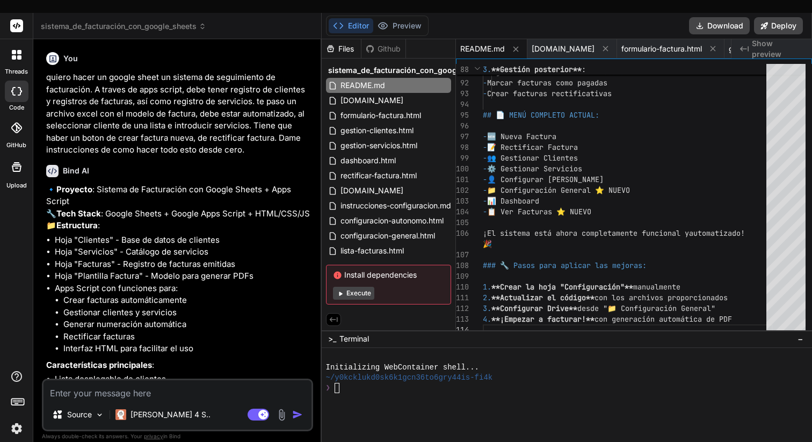
scroll to position [4609, 0]
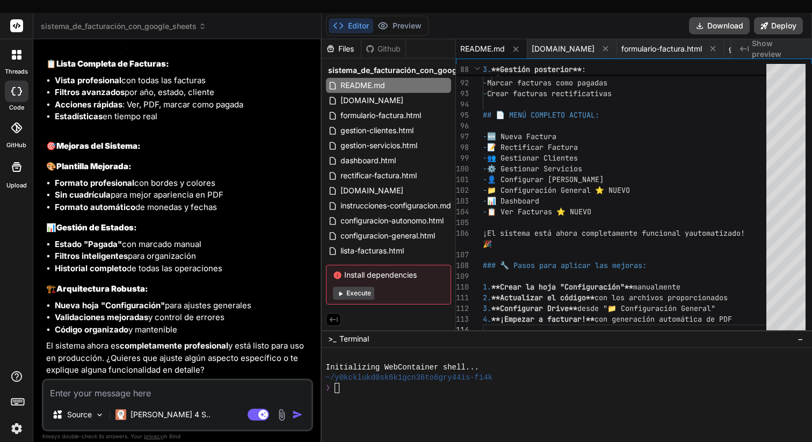
click at [139, 380] on textarea at bounding box center [178, 389] width 268 height 19
type textarea "v"
type textarea "x"
type textarea "va"
type textarea "x"
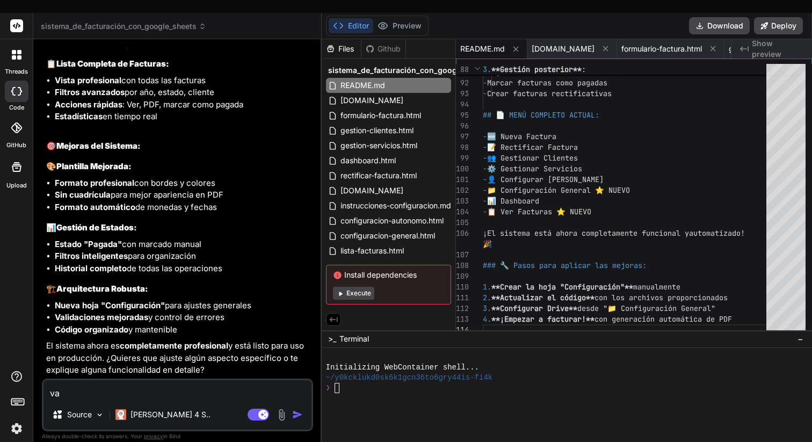
type textarea "vam"
type textarea "x"
type textarea "vamo"
type textarea "x"
type textarea "vamos"
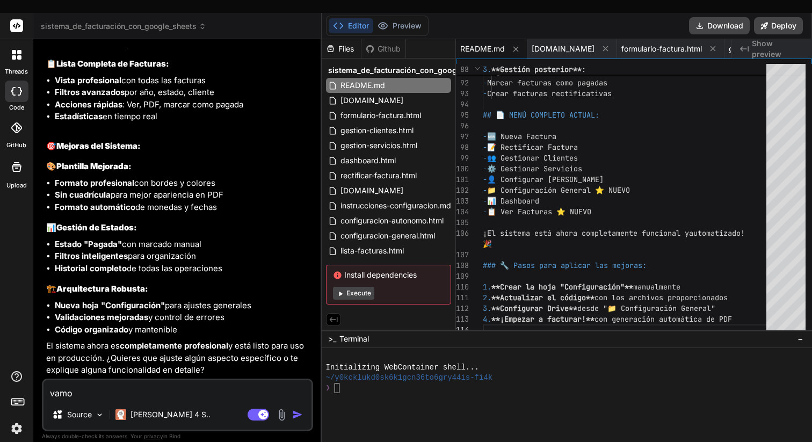
type textarea "x"
type textarea "vamos"
type textarea "x"
type textarea "vamos c"
type textarea "x"
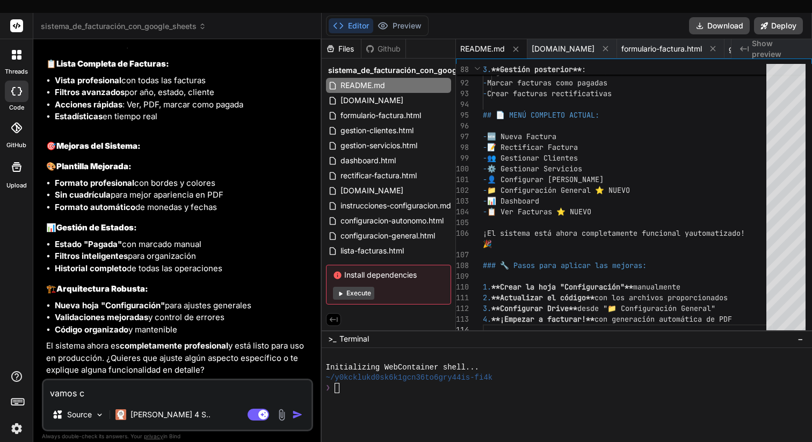
type textarea "vamos co"
type textarea "x"
type textarea "vamos con"
type textarea "x"
type textarea "vamos co"
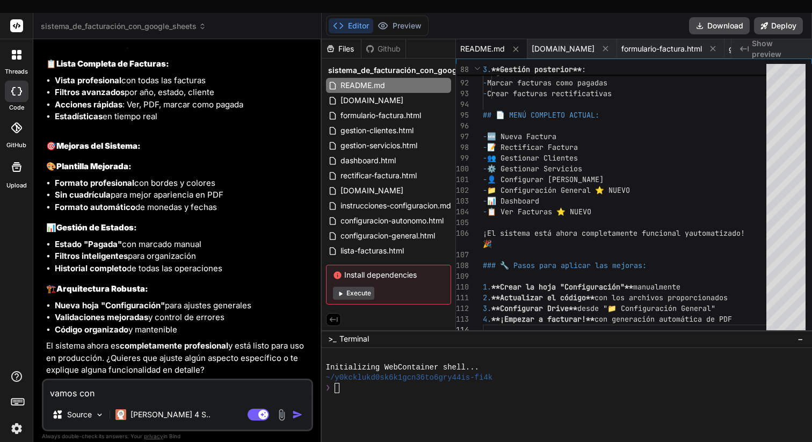
type textarea "x"
type textarea "vamos c"
type textarea "x"
type textarea "vamos"
type textarea "x"
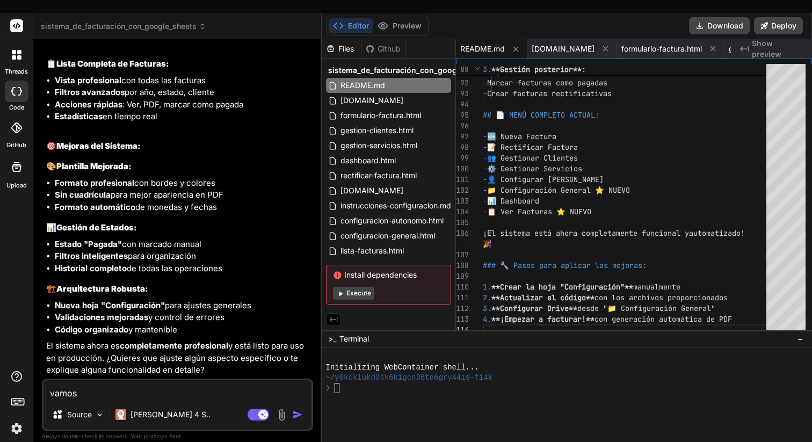
type textarea "vamos"
type textarea "x"
type textarea "vamo"
type textarea "x"
type textarea "vam"
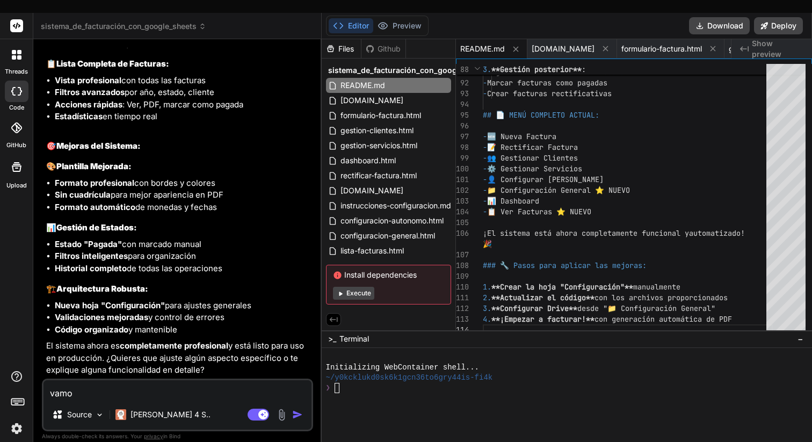
type textarea "x"
type textarea "va"
type textarea "x"
type textarea "v"
type textarea "x"
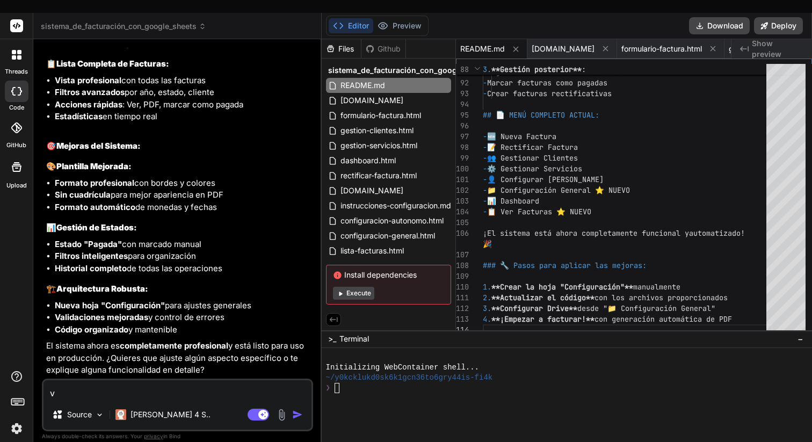
type textarea "x"
type textarea "E"
type textarea "x"
type textarea "El"
type textarea "x"
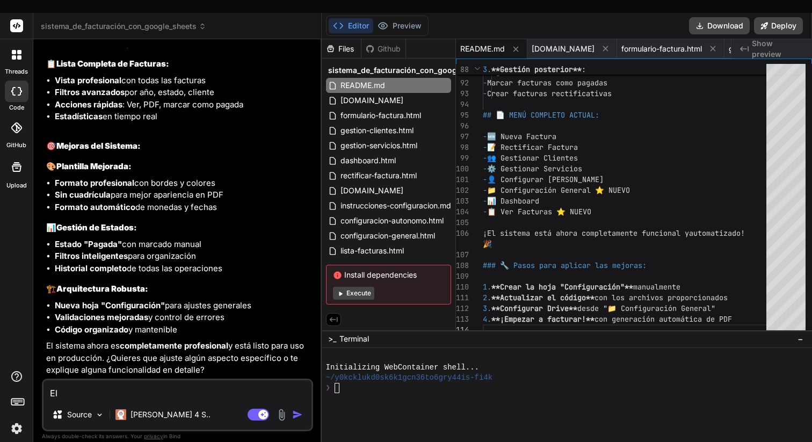
type textarea "El"
type textarea "x"
type textarea "El s"
type textarea "x"
type textarea "El si"
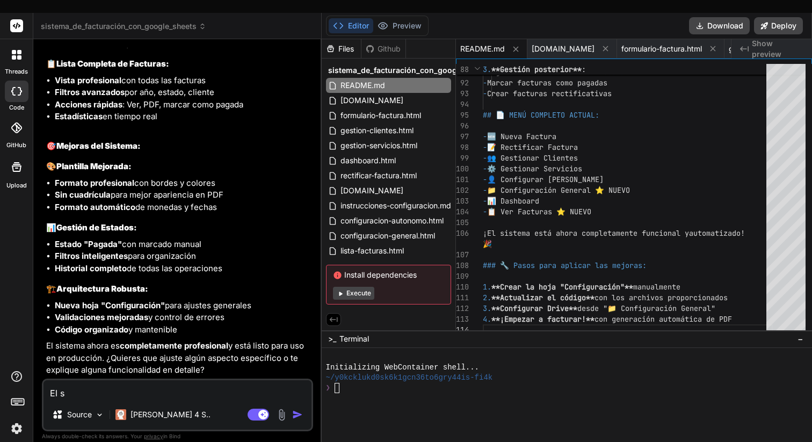
type textarea "x"
type textarea "El sis"
type textarea "x"
type textarea "El sisp"
type textarea "x"
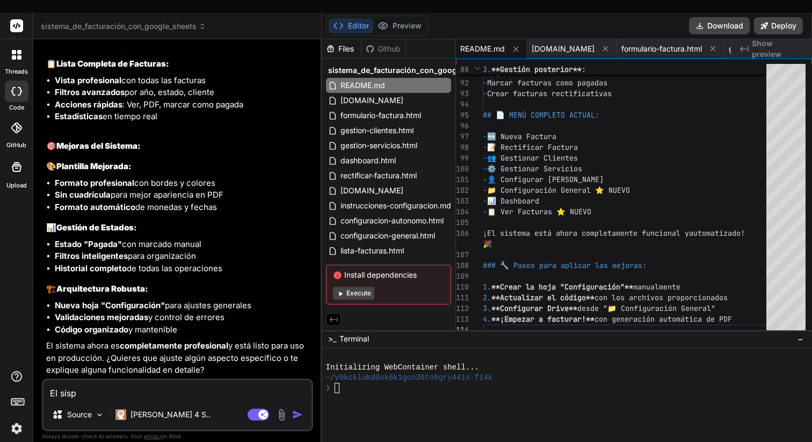
type textarea "El sis"
type textarea "x"
type textarea "El sist"
type textarea "x"
type textarea "El siste"
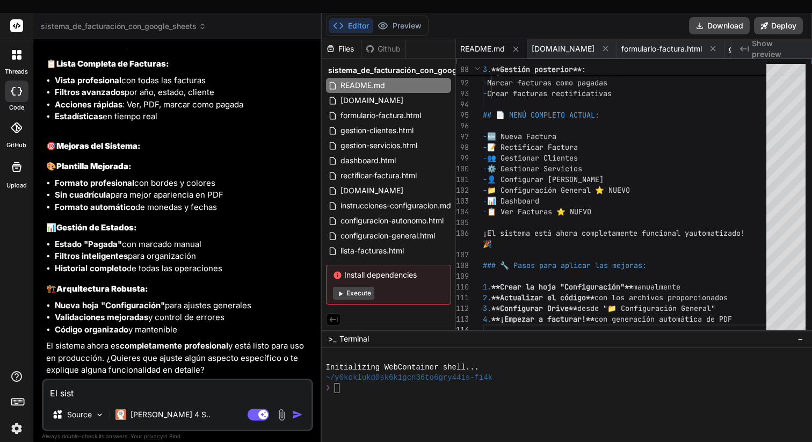
type textarea "x"
type textarea "El sistem"
type textarea "x"
type textarea "El sistema"
type textarea "x"
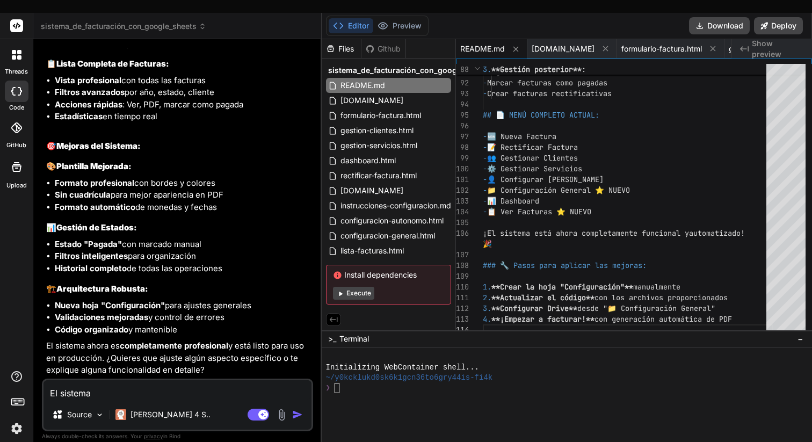
type textarea "El sistema"
type textarea "x"
type textarea "El sistema d"
type textarea "x"
type textarea "El sistema de"
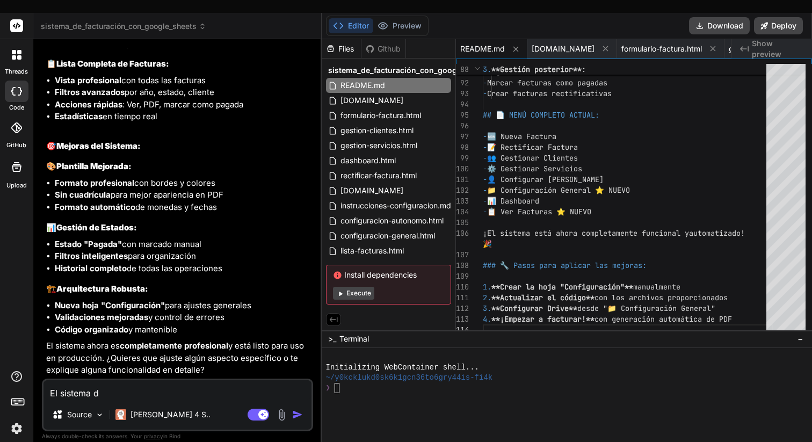
type textarea "x"
type textarea "El sistema de"
type textarea "x"
type textarea "El sistema de i"
type textarea "x"
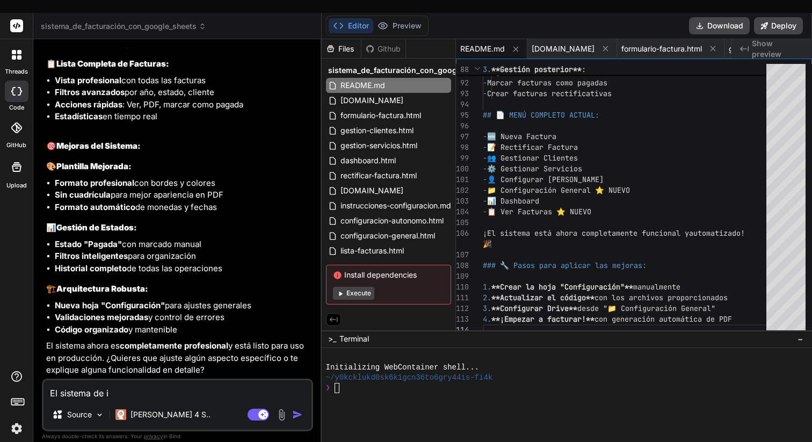
type textarea "El sistema de im"
type textarea "x"
type textarea "El sistema de imp"
type textarea "x"
type textarea "El sistema de impr"
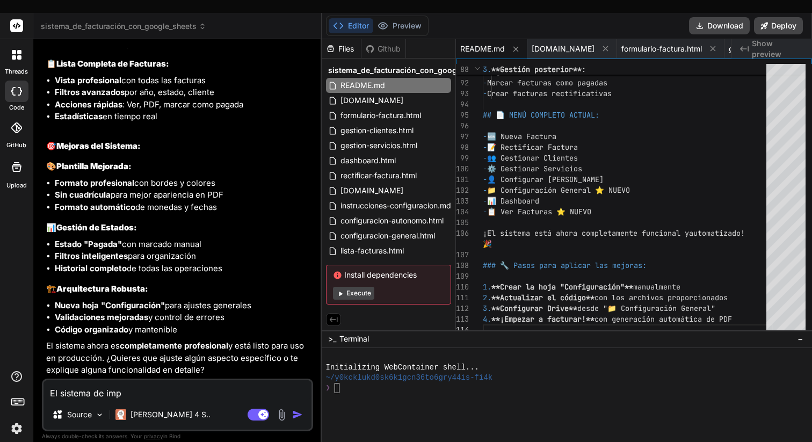
type textarea "x"
type textarea "El sistema de impri"
type textarea "x"
type textarea "El sistema [PERSON_NAME]"
type textarea "x"
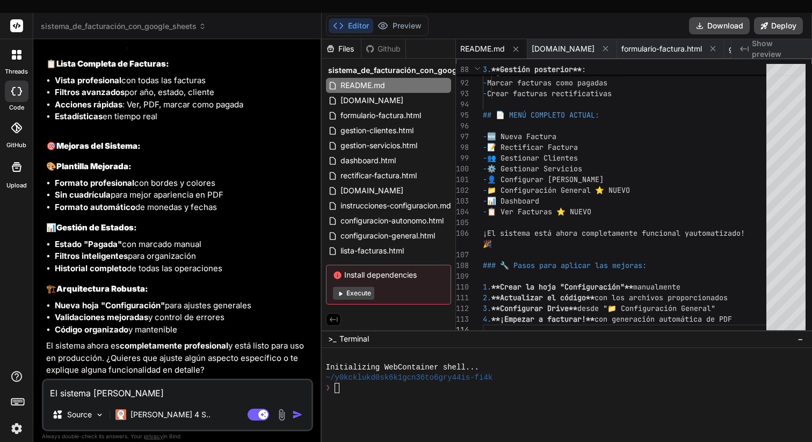
type textarea "El sistema de imprimi"
type textarea "x"
type textarea "El sistema de imprimir"
type textarea "x"
type textarea "El sistema de imprimir"
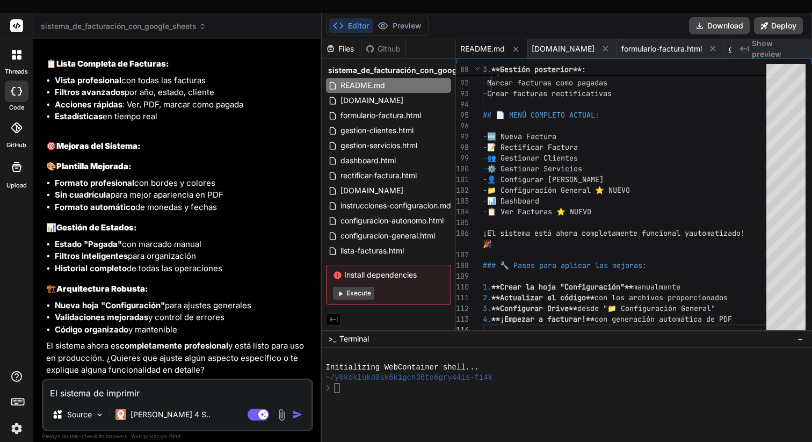
type textarea "x"
type textarea "El sistema de imprimir n"
type textarea "x"
type textarea "El sistema de imprimir no"
type textarea "x"
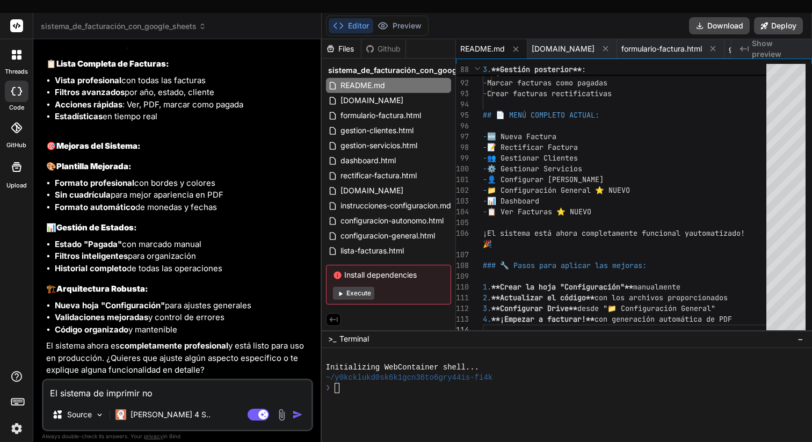
type textarea "El sistema de imprimir no"
type textarea "x"
type textarea "El sistema de imprimir no f"
type textarea "x"
type textarea "El sistema de imprimir no fu"
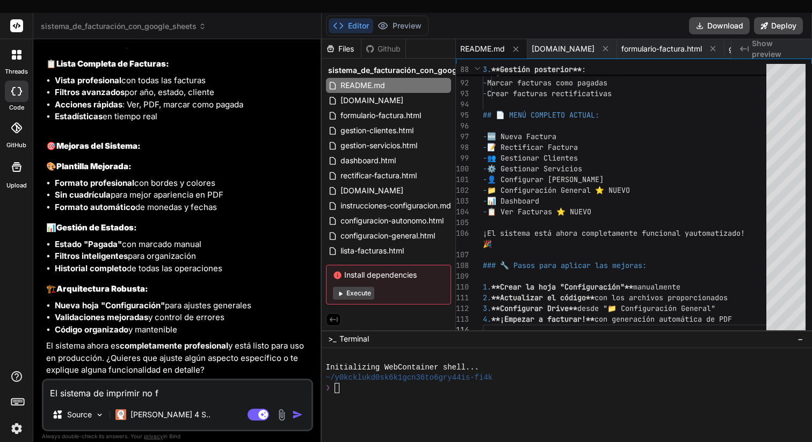
type textarea "x"
type textarea "El sistema de imprimir no fun"
type textarea "x"
type textarea "El sistema de imprimir no func"
type textarea "x"
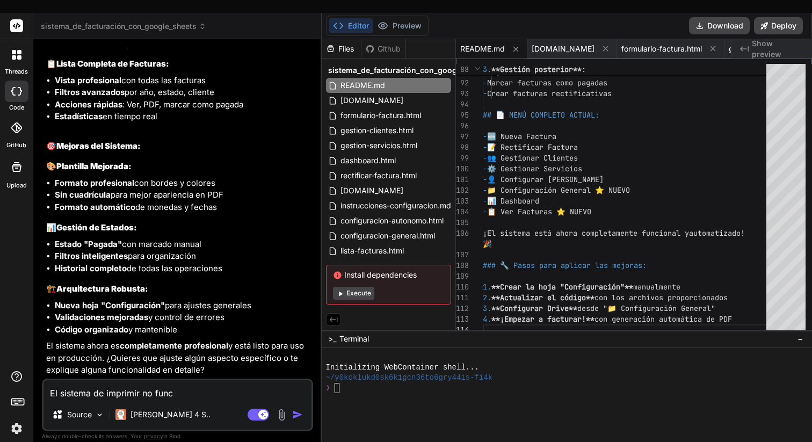
type textarea "El sistema de imprimir no funci"
type textarea "x"
type textarea "El sistema de imprimir no funcio"
type textarea "x"
type textarea "El sistema de imprimir no funcion"
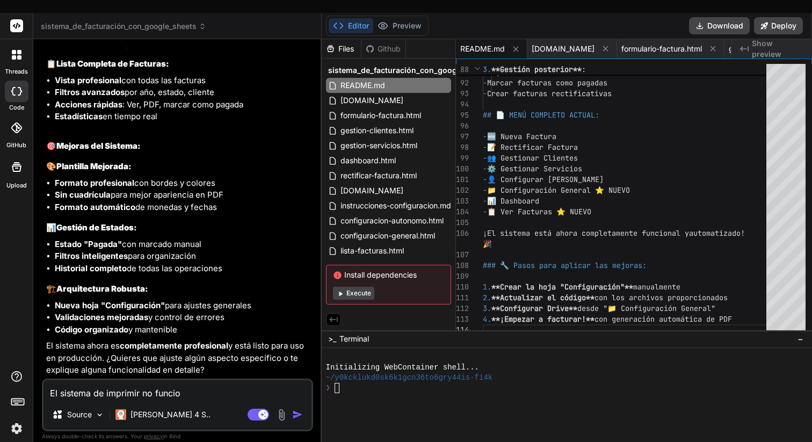
type textarea "x"
type textarea "El sistema de imprimir no funciona"
type textarea "x"
type textarea "El sistema de imprimir no funciona"
type textarea "x"
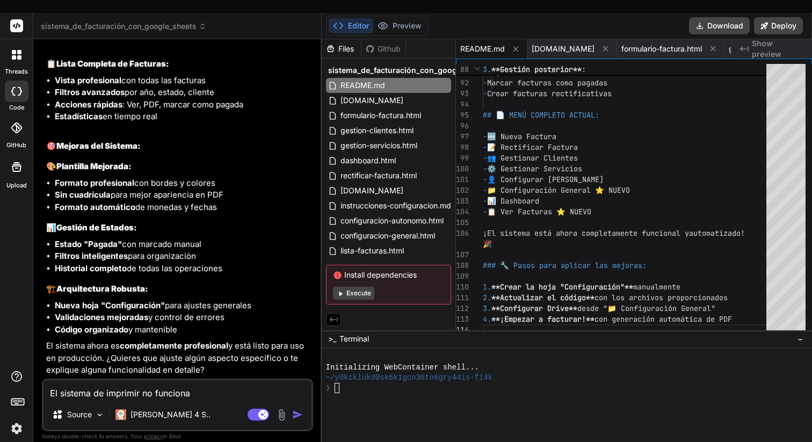
type textarea "El sistema de imprimir no funciona b"
type textarea "x"
type textarea "El sistema de imprimir no funciona bi"
type textarea "x"
type textarea "El sistema de imprimir no funciona bie"
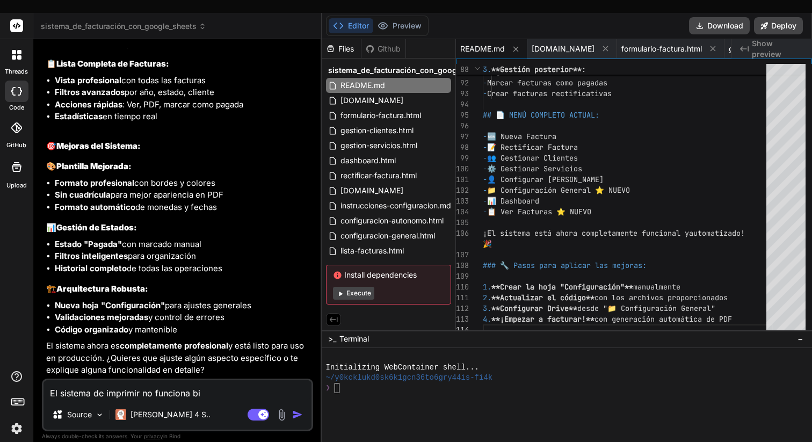
type textarea "x"
type textarea "El sistema de imprimir no funciona bien"
type textarea "x"
type textarea "El sistema de imprimir no funciona bien."
type textarea "x"
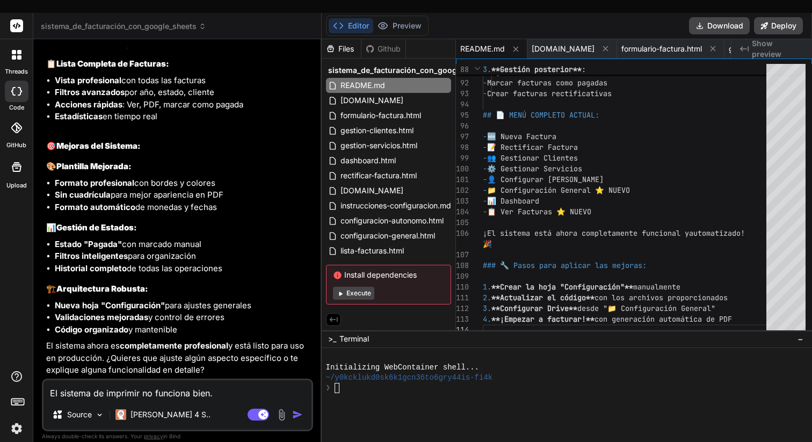
type textarea "El sistema de imprimir no funciona bien."
type textarea "x"
type textarea "El sistema de imprimir no funciona bien."
type textarea "x"
type textarea "El sistema de imprimir no funciona bien"
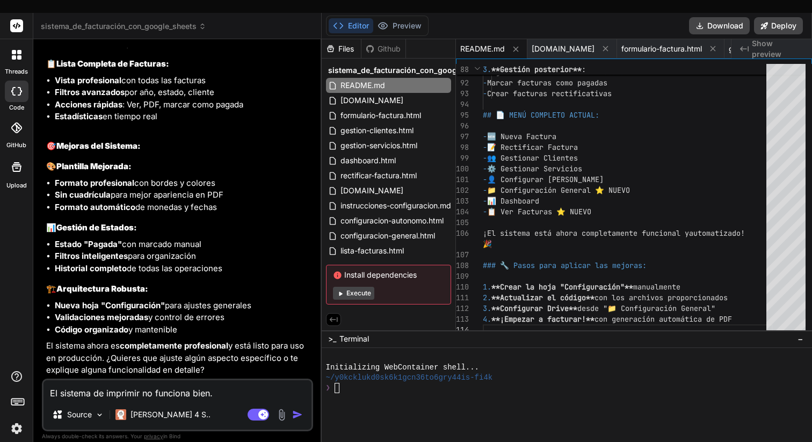
type textarea "x"
type textarea "El sistema de imprimir no funciona bie"
type textarea "x"
type textarea "El sistema de imprimir no funciona bi"
type textarea "x"
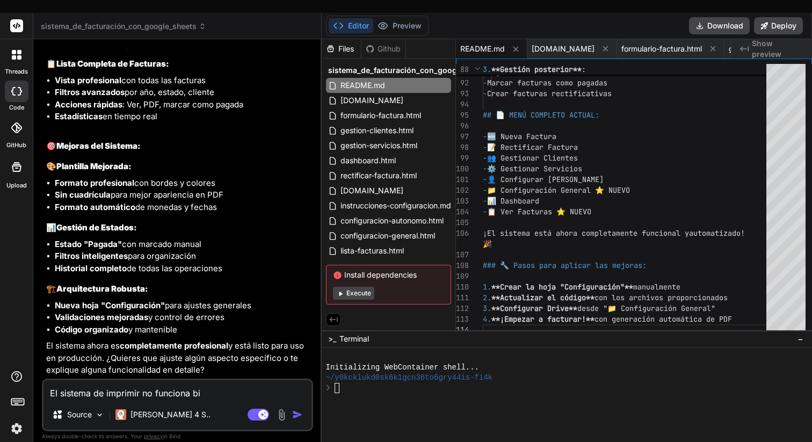
type textarea "El sistema de imprimir no funciona b"
type textarea "x"
type textarea "El sistema de imprimir no funciona"
type textarea "x"
type textarea "El sistema de imprimir no funciona"
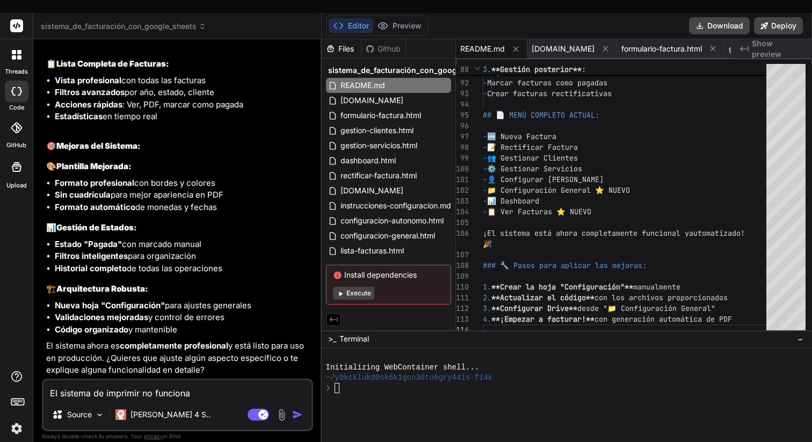
type textarea "x"
type textarea "El sistema de imprimir no funcion"
type textarea "x"
type textarea "El sistema de imprimir no funcio"
type textarea "x"
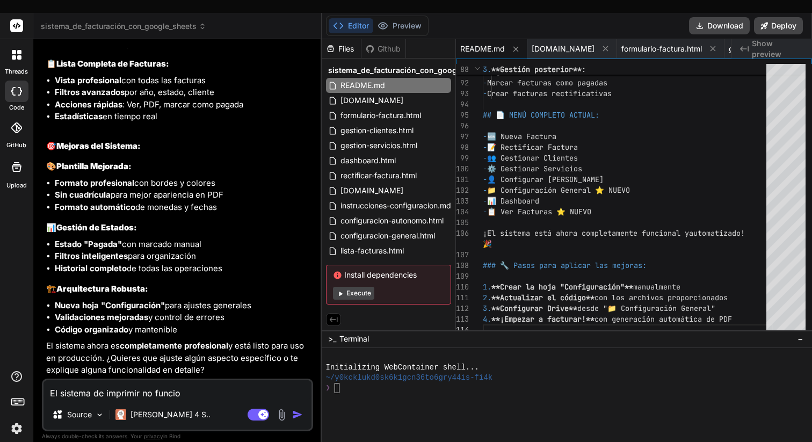
type textarea "El sistema de imprimir no funci"
type textarea "x"
type textarea "El sistema de imprimir no func"
type textarea "x"
type textarea "El sistema de imprimir no fun"
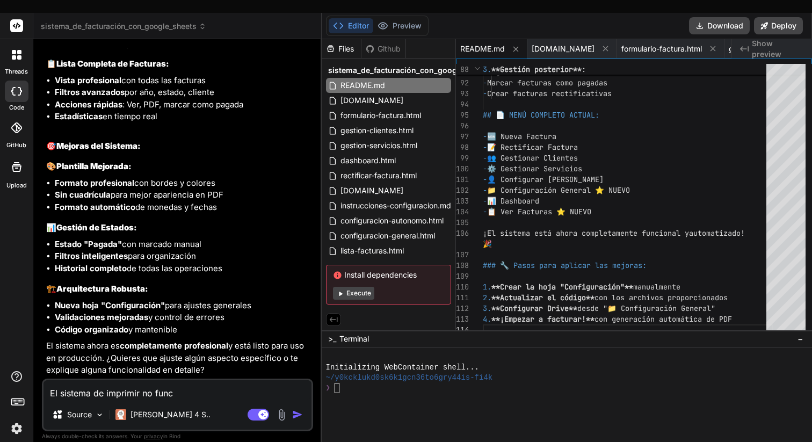
type textarea "x"
type textarea "El sistema de imprimir no fu"
type textarea "x"
type textarea "El sistema de imprimir no f"
type textarea "x"
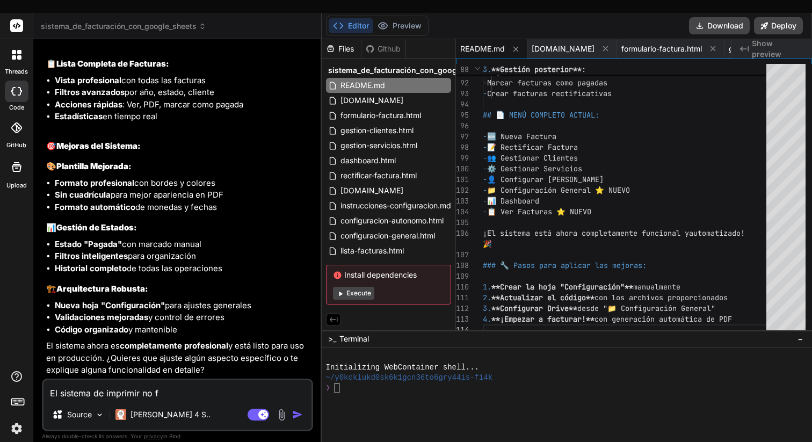
type textarea "El sistema de imprimir no"
type textarea "x"
type textarea "El sistema de imprimir no"
type textarea "x"
type textarea "El sistema de imprimir n"
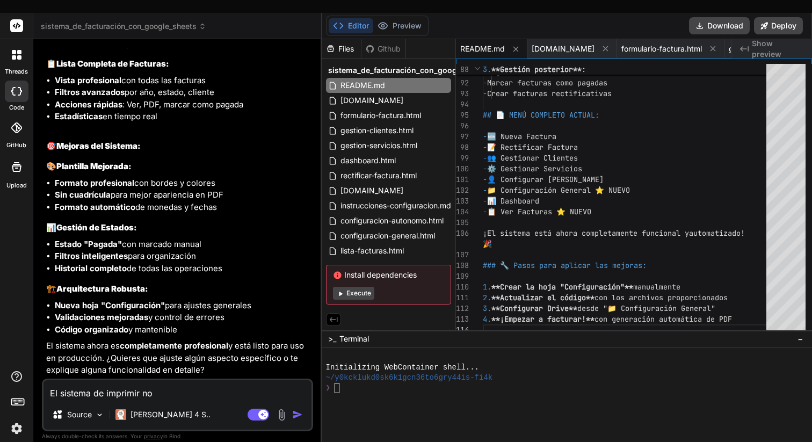
type textarea "x"
type textarea "El sistema de imprimir"
type textarea "x"
type textarea "El sistema de imprimir"
type textarea "x"
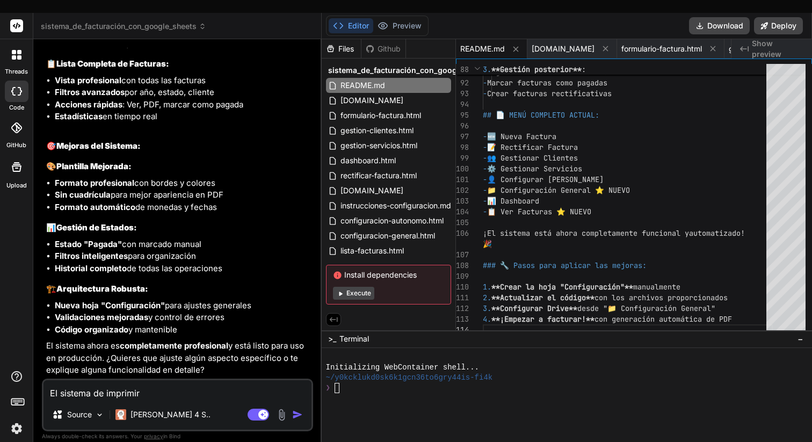
type textarea "El sistema de imprimi"
type textarea "x"
type textarea "El sistema [PERSON_NAME]"
type textarea "x"
type textarea "El sistema de impri"
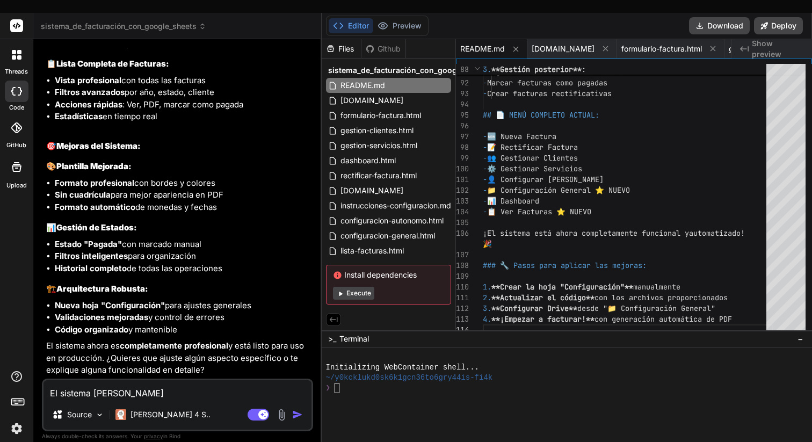
type textarea "x"
type textarea "El sistema de impr"
type textarea "x"
type textarea "El sistema de imp"
type textarea "x"
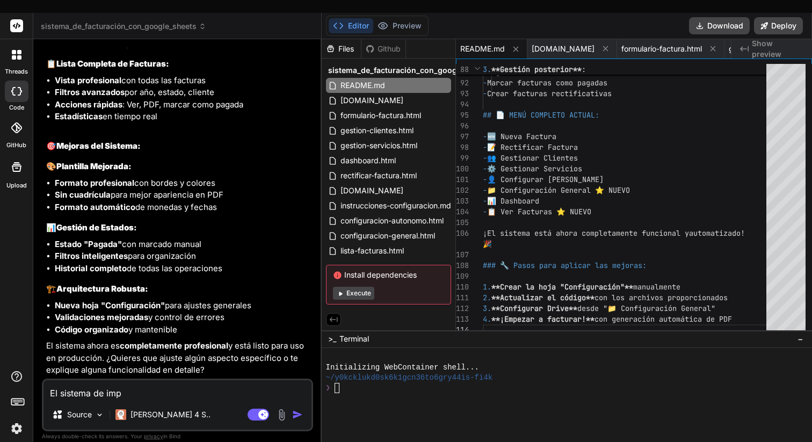
type textarea "El sistema de im"
type textarea "x"
type textarea "El sistema de i"
type textarea "x"
type textarea "El sistema de"
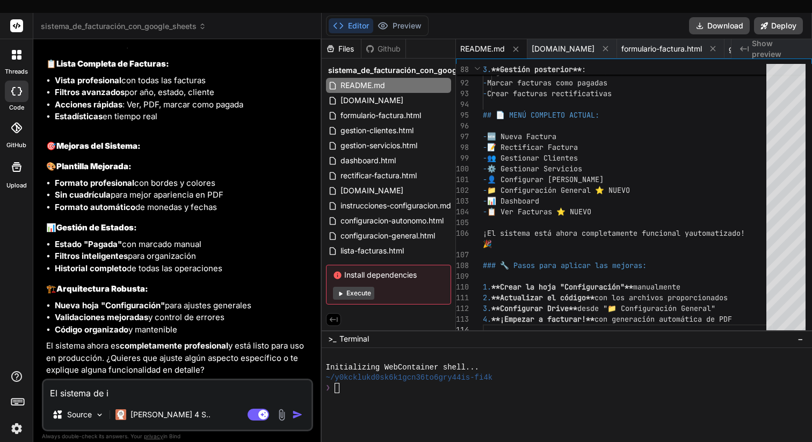
type textarea "x"
type textarea "El sistema de e"
type textarea "x"
type textarea "El sistema de ex"
type textarea "x"
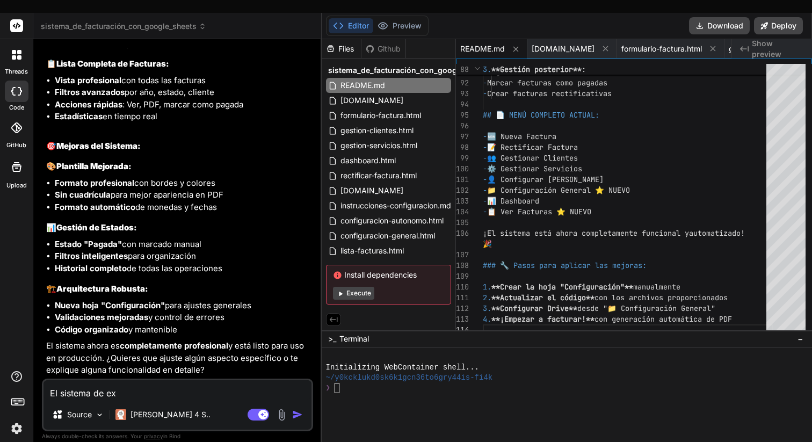
type textarea "El sistema de exp"
type textarea "x"
type textarea "El sistema de expo"
type textarea "x"
type textarea "El sistema de expor"
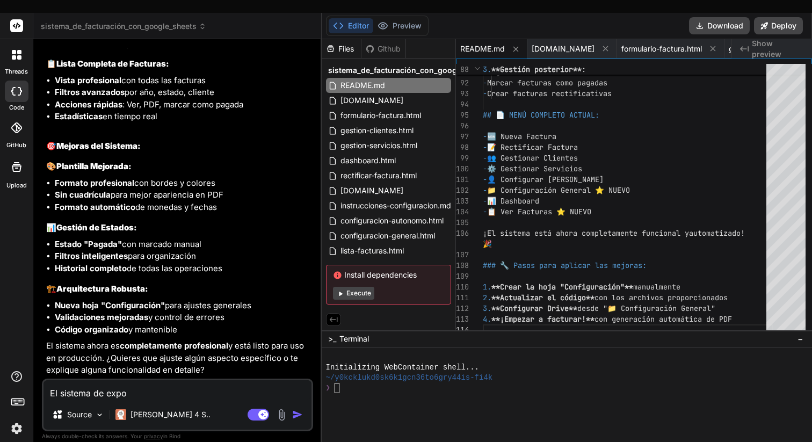
type textarea "x"
type textarea "El sistema de export"
type textarea "x"
type textarea "El sistema de exporta"
type textarea "x"
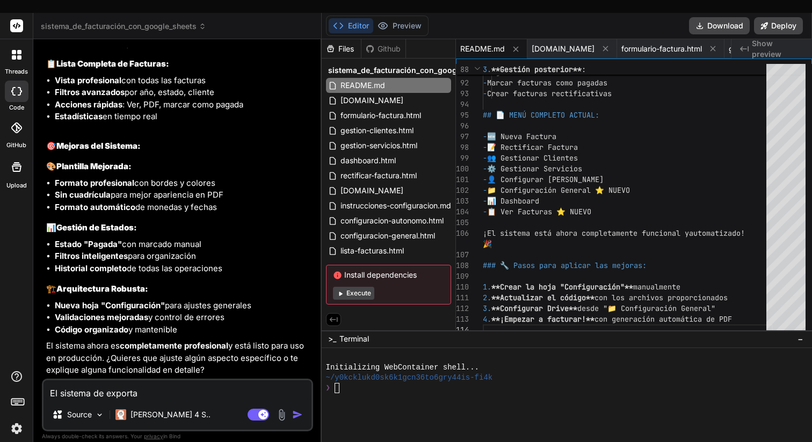
type textarea "El sistema de exportar"
type textarea "x"
type textarea "El sistema de exportar"
type textarea "x"
type textarea "El sistema de exportar p"
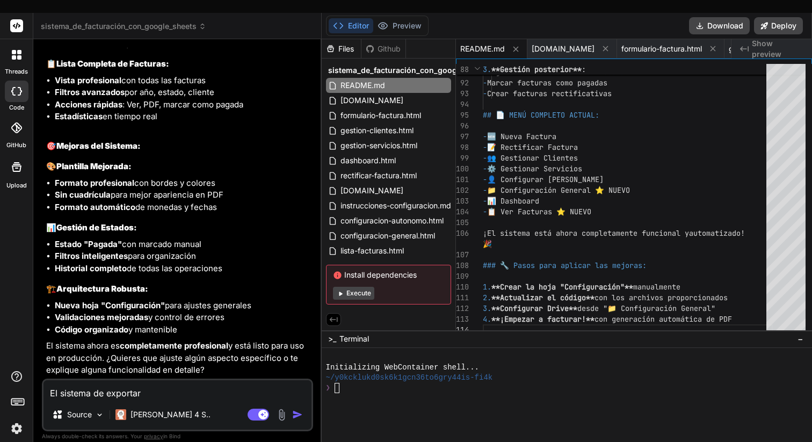
type textarea "x"
type textarea "El sistema de exportar pd"
type textarea "x"
type textarea "El sistema de exportar pdf"
type textarea "x"
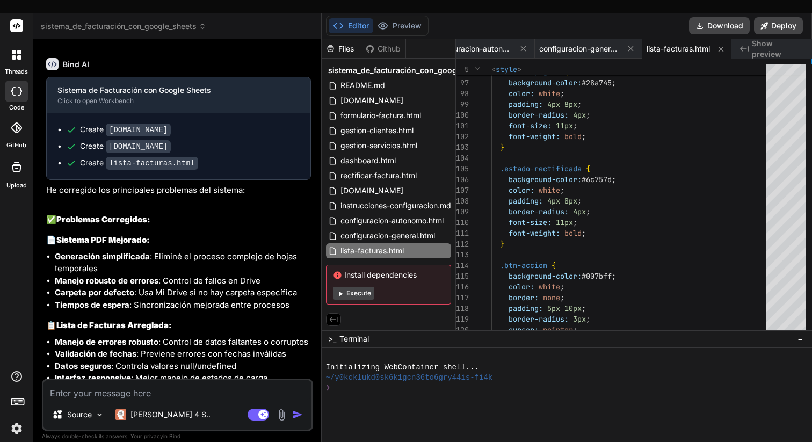
scroll to position [4908, 0]
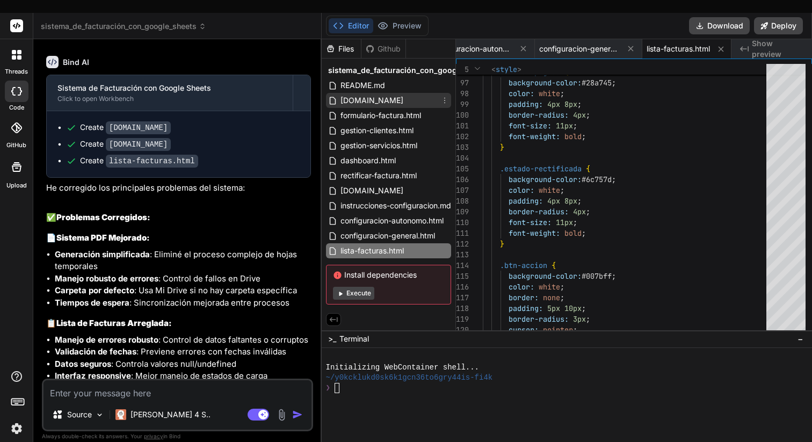
click at [364, 94] on span "[DOMAIN_NAME]" at bounding box center [372, 100] width 65 height 13
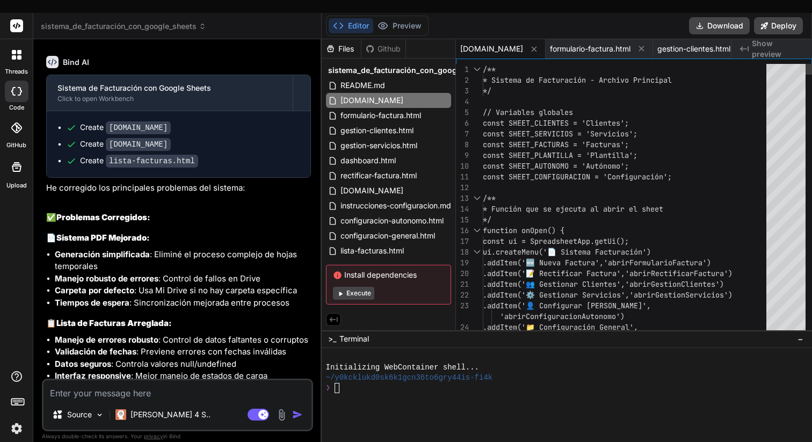
scroll to position [0, 0]
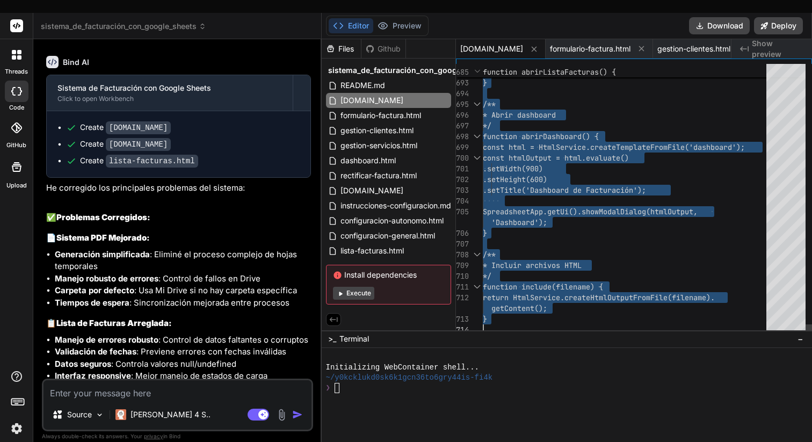
drag, startPoint x: 485, startPoint y: 55, endPoint x: 592, endPoint y: 389, distance: 350.5
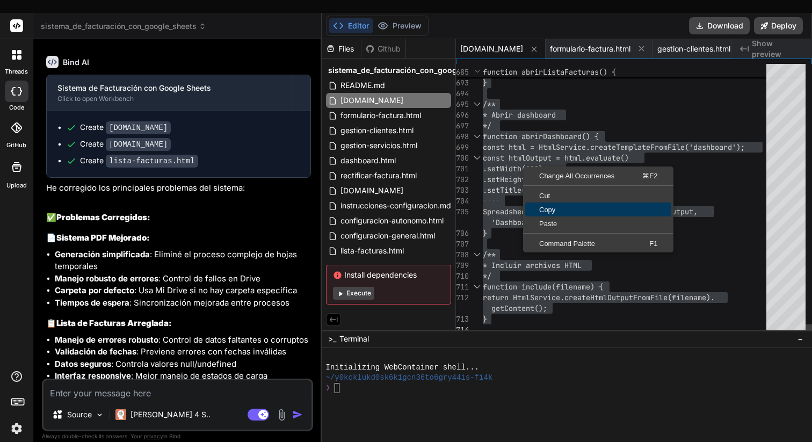
click at [560, 206] on span "Copy" at bounding box center [598, 209] width 146 height 7
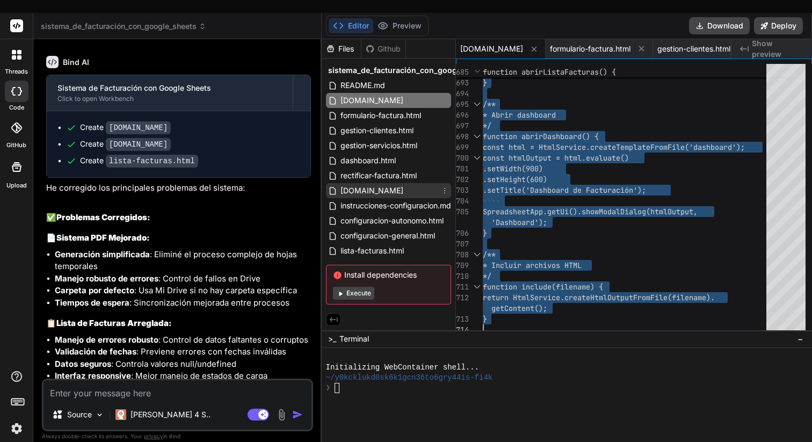
click at [397, 184] on span "[DOMAIN_NAME]" at bounding box center [372, 190] width 65 height 13
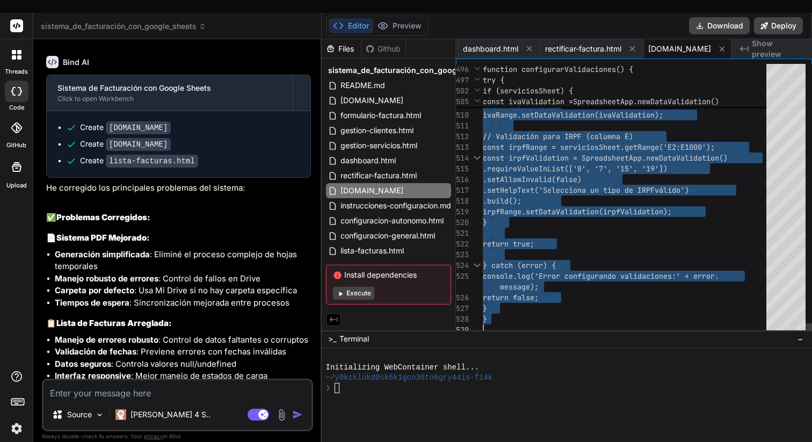
drag, startPoint x: 484, startPoint y: 54, endPoint x: 567, endPoint y: 418, distance: 373.7
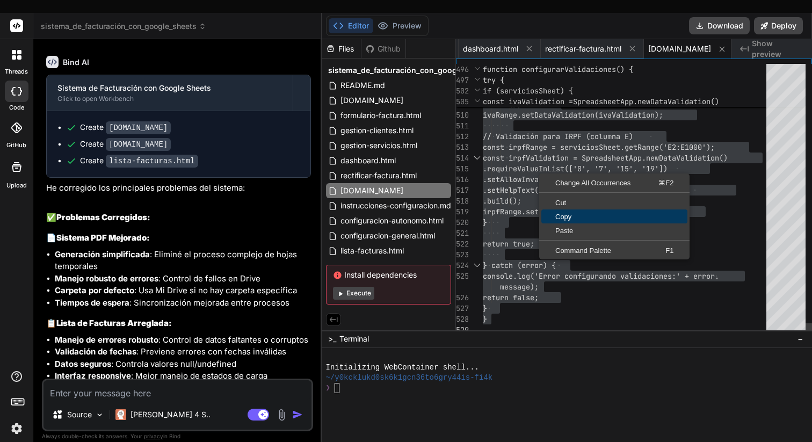
click at [568, 213] on span "Copy" at bounding box center [615, 216] width 146 height 7
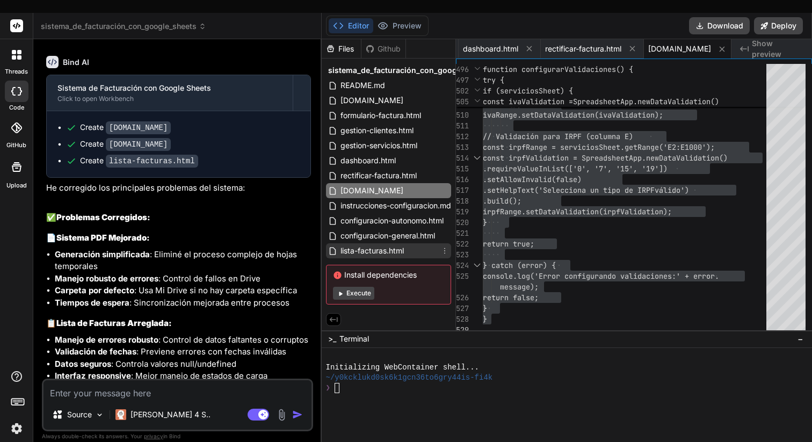
click at [383, 244] on span "lista-facturas.html" at bounding box center [373, 250] width 66 height 13
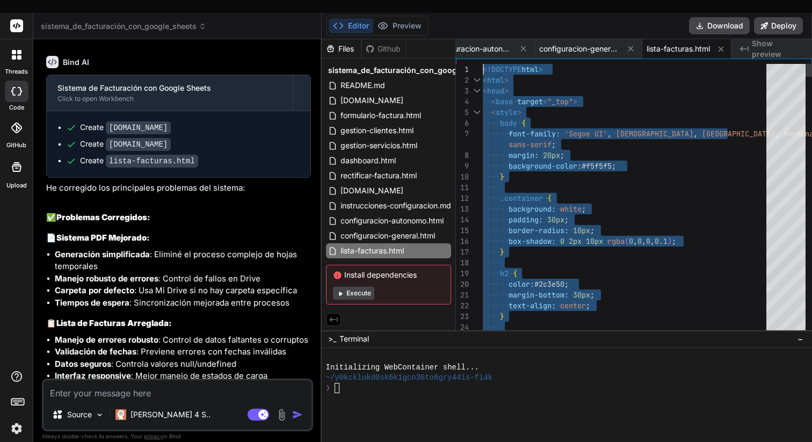
drag, startPoint x: 524, startPoint y: 307, endPoint x: 470, endPoint y: -5, distance: 316.4
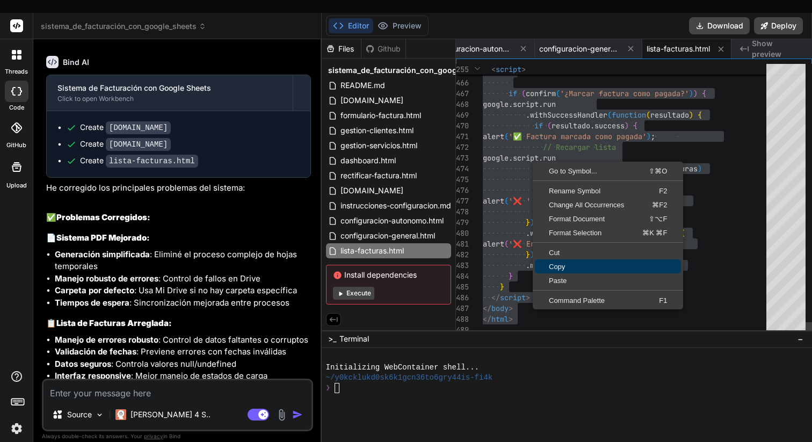
click at [568, 263] on span "Copy" at bounding box center [608, 266] width 146 height 7
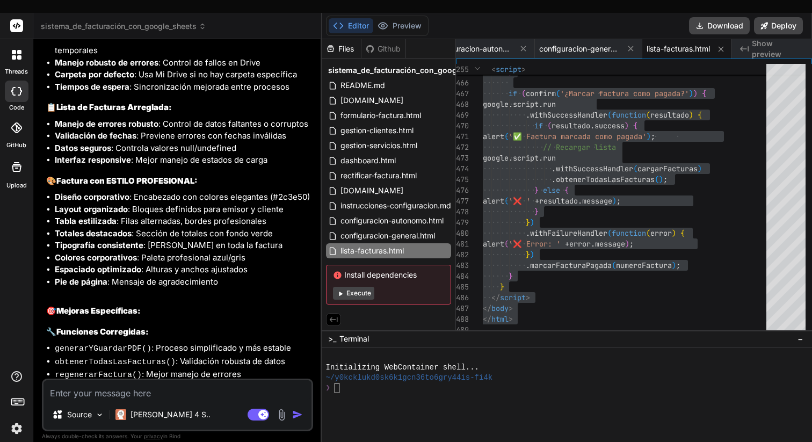
scroll to position [5453, 0]
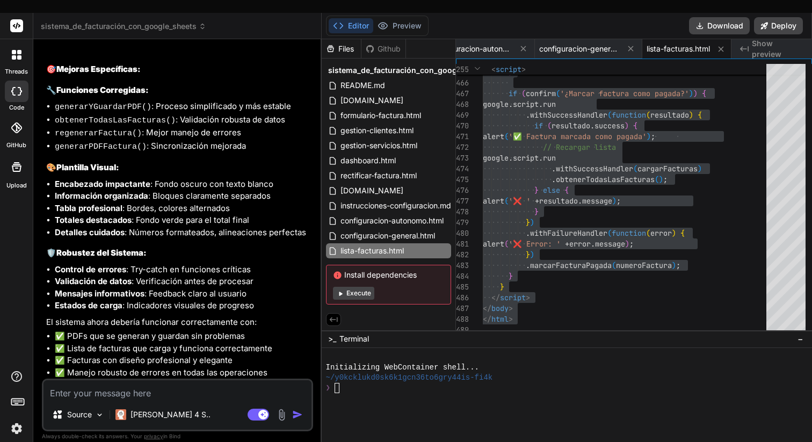
drag, startPoint x: 92, startPoint y: 384, endPoint x: 268, endPoint y: 372, distance: 175.5
click at [93, 384] on textarea at bounding box center [178, 389] width 268 height 19
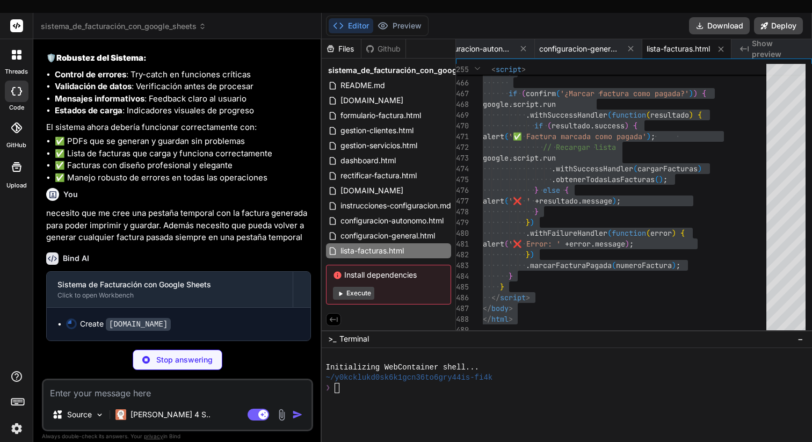
scroll to position [5647, 0]
click at [176, 355] on p "Stop answering" at bounding box center [184, 360] width 56 height 11
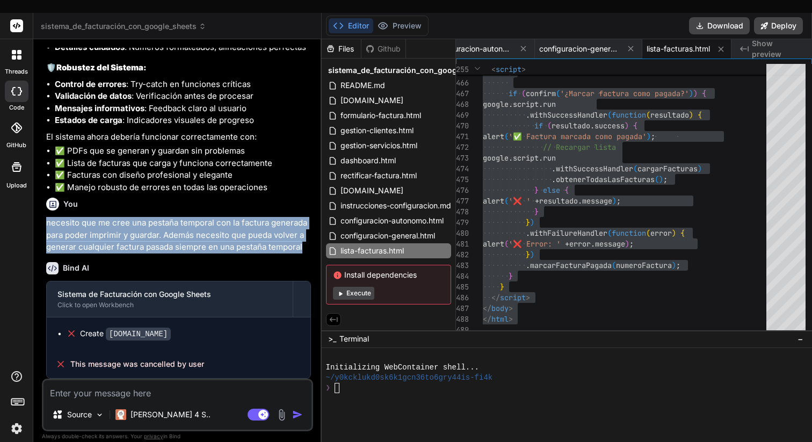
drag, startPoint x: 46, startPoint y: 210, endPoint x: 315, endPoint y: 237, distance: 271.0
click at [315, 237] on div "Custom Bot Bind AI Web Search Created with Pixso. Code Generator You quiero hac…" at bounding box center [177, 246] width 289 height 415
copy p "necesito que me cree una pestaña temporal con la factura generada para poder im…"
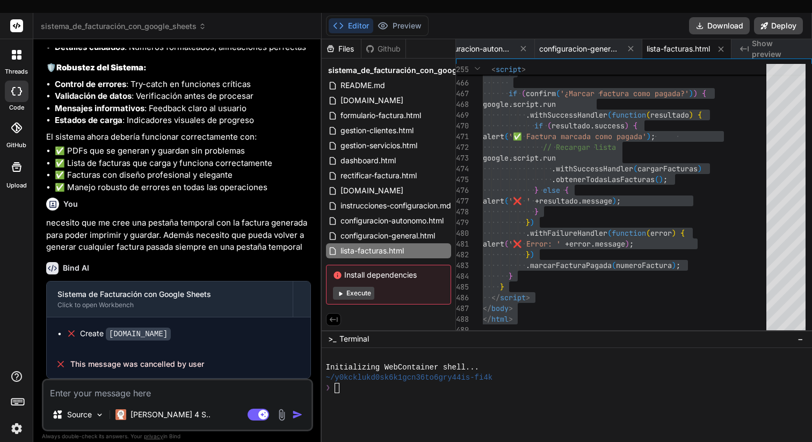
click at [117, 380] on textarea at bounding box center [178, 389] width 268 height 19
paste textarea "necesito que me cree una pestaña temporal con la factura generada para poder im…"
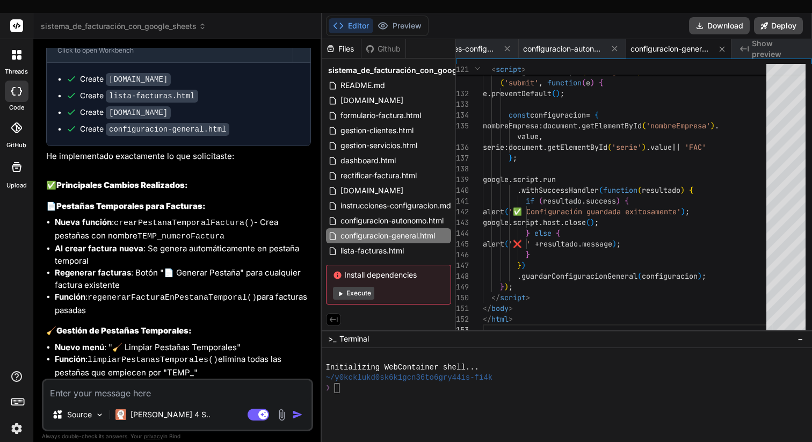
scroll to position [6026, 0]
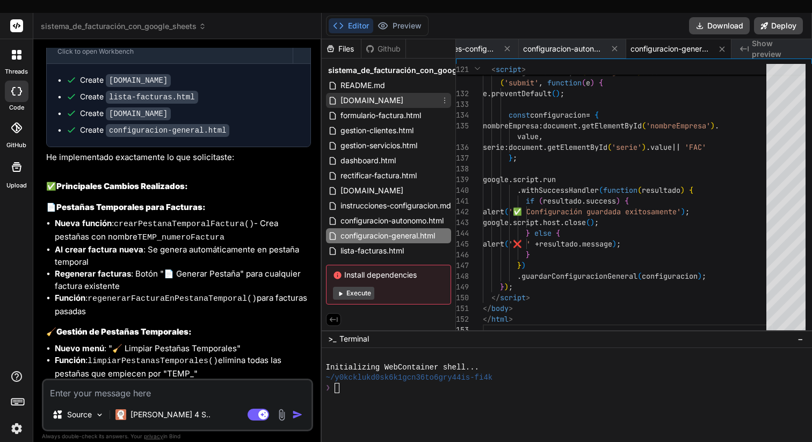
click at [389, 93] on div "[DOMAIN_NAME]" at bounding box center [388, 100] width 125 height 15
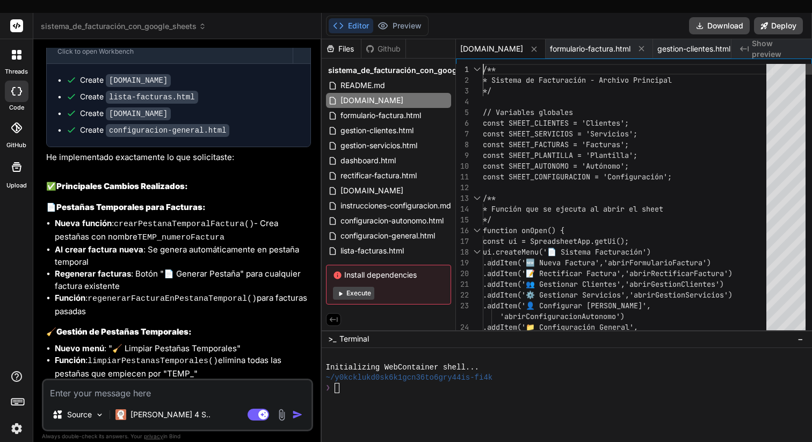
scroll to position [0, 0]
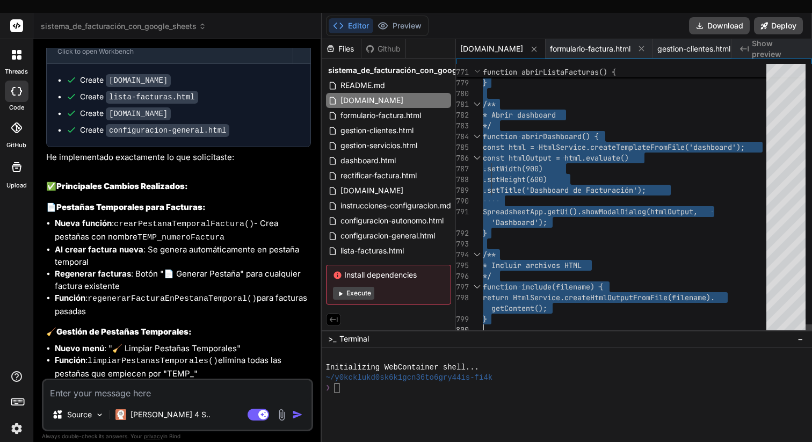
drag, startPoint x: 483, startPoint y: 54, endPoint x: 571, endPoint y: 376, distance: 333.0
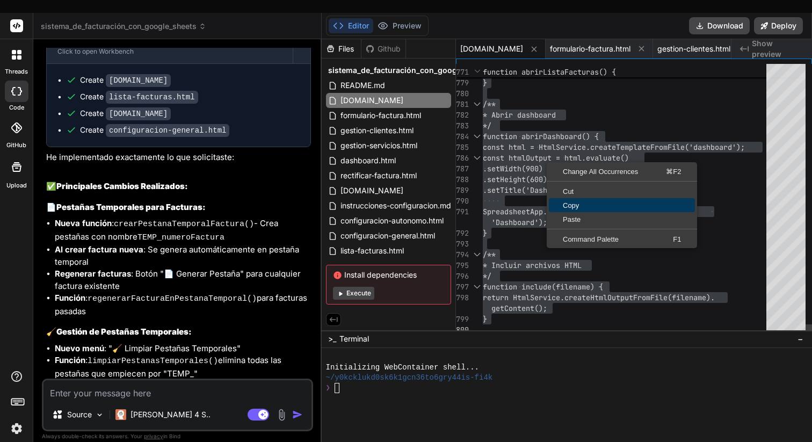
click at [586, 202] on span "Copy" at bounding box center [622, 205] width 146 height 7
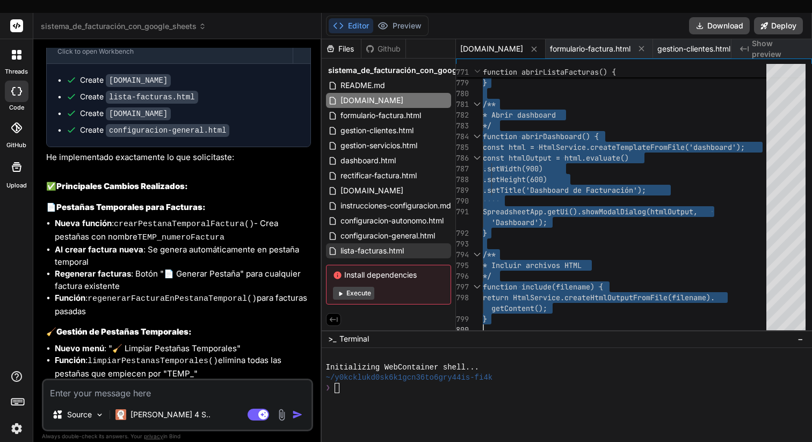
click at [383, 244] on span "lista-facturas.html" at bounding box center [373, 250] width 66 height 13
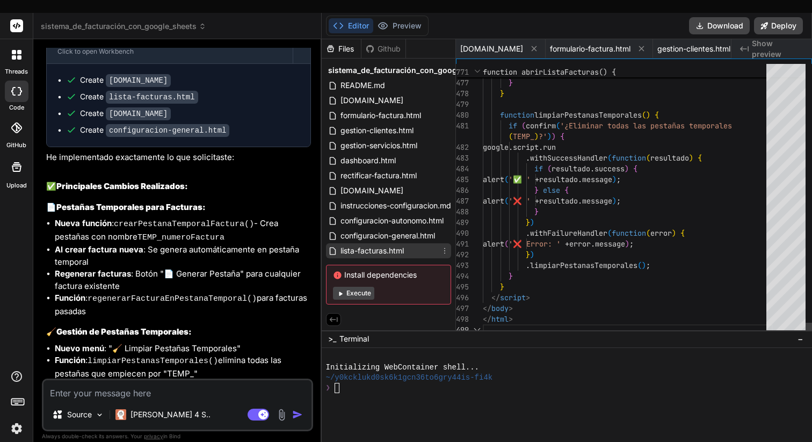
click at [383, 244] on span "lista-facturas.html" at bounding box center [373, 250] width 66 height 13
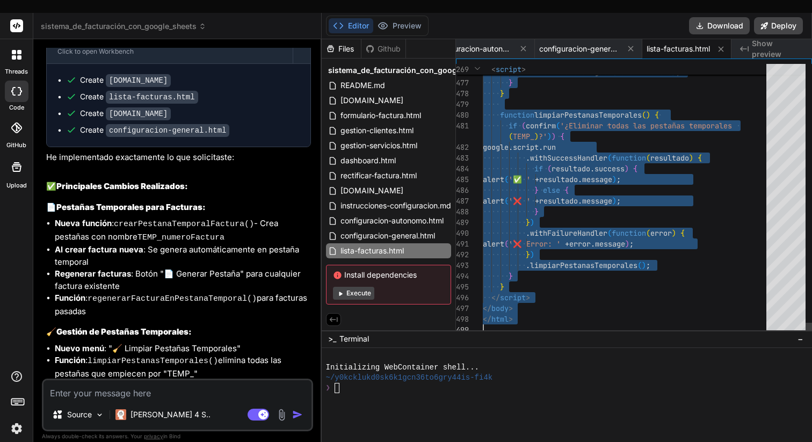
drag, startPoint x: 484, startPoint y: 55, endPoint x: 568, endPoint y: 384, distance: 338.9
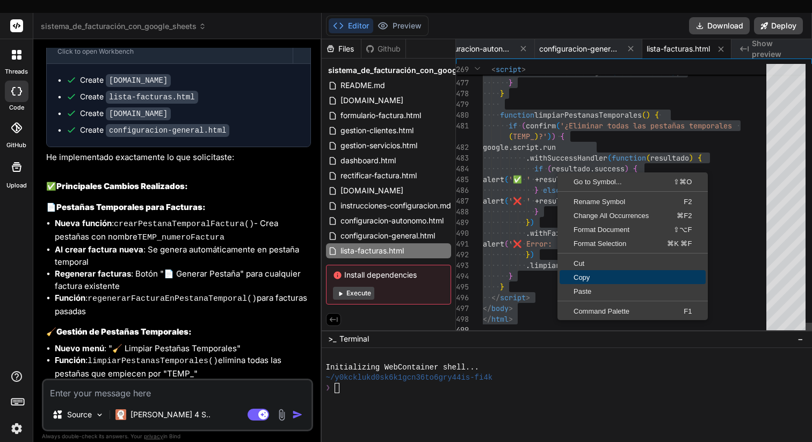
click at [600, 274] on span "Copy" at bounding box center [633, 277] width 146 height 7
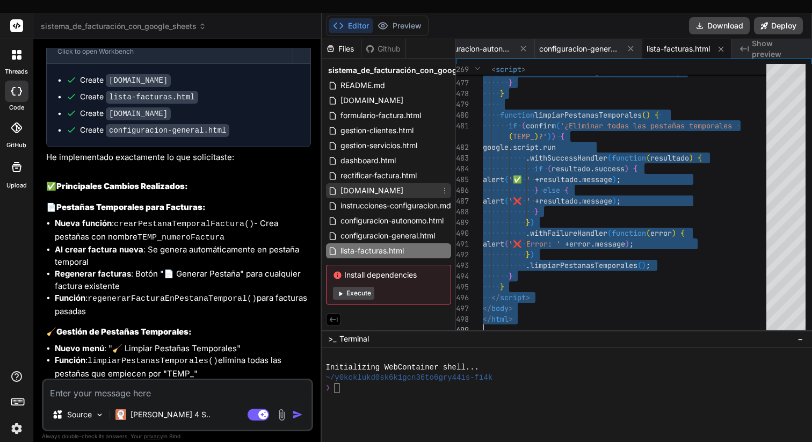
click at [389, 184] on span "[DOMAIN_NAME]" at bounding box center [372, 190] width 65 height 13
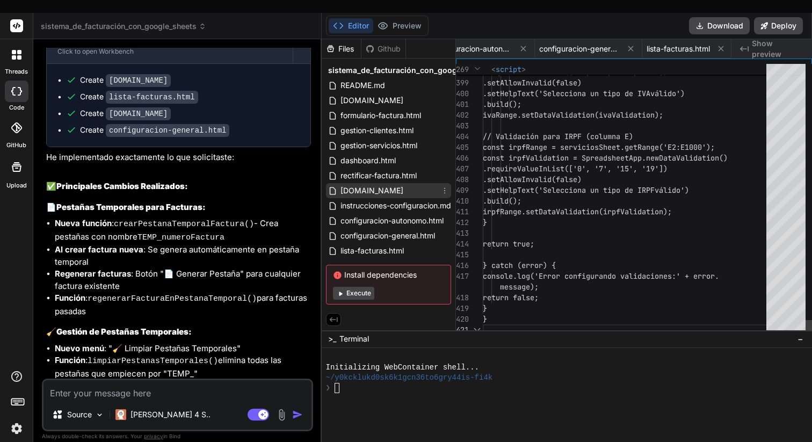
scroll to position [32, 0]
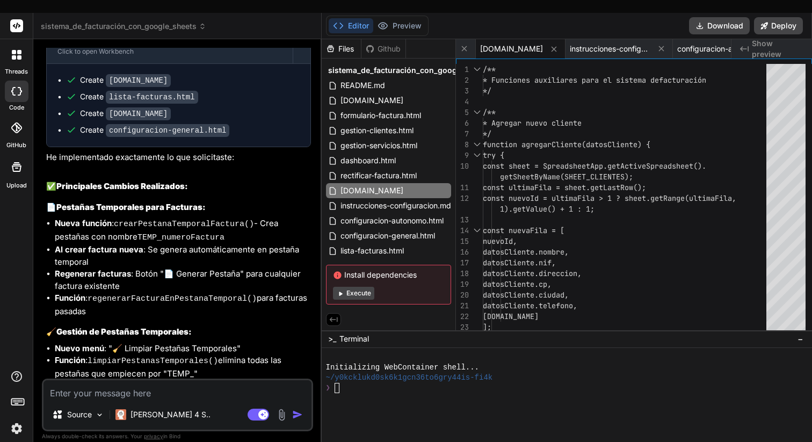
drag, startPoint x: 482, startPoint y: 54, endPoint x: 526, endPoint y: 330, distance: 279.0
click at [527, 334] on div "Files Github sistema_de_facturación_con_google_sheets README.md [DOMAIN_NAME] f…" at bounding box center [567, 247] width 491 height 416
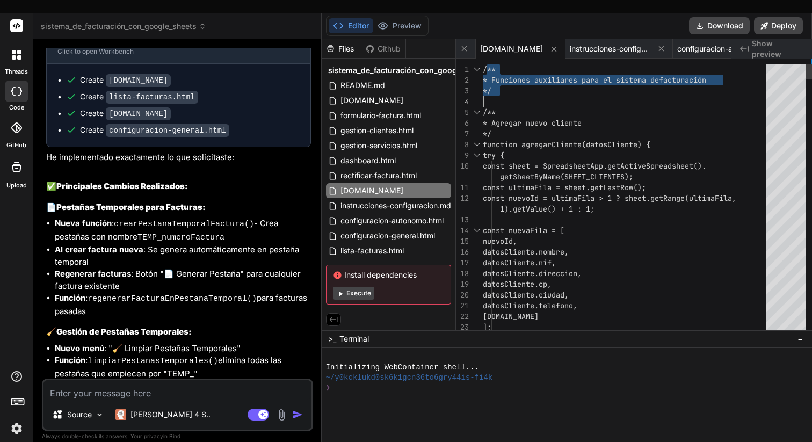
drag, startPoint x: 485, startPoint y: 55, endPoint x: 510, endPoint y: 85, distance: 39.3
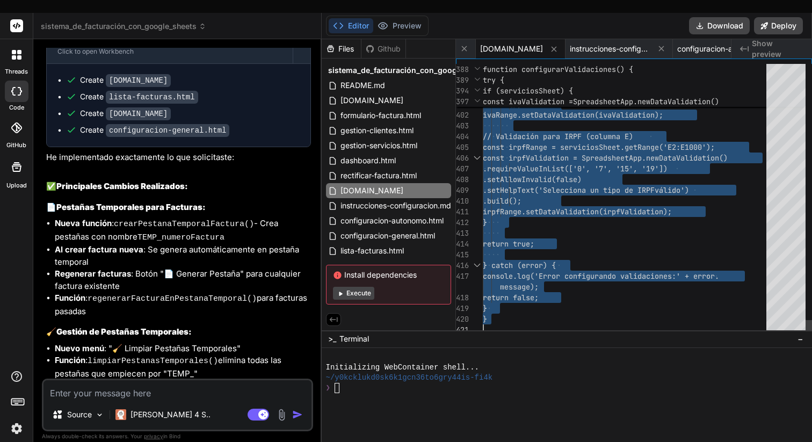
drag, startPoint x: 484, startPoint y: 55, endPoint x: 501, endPoint y: 411, distance: 356.6
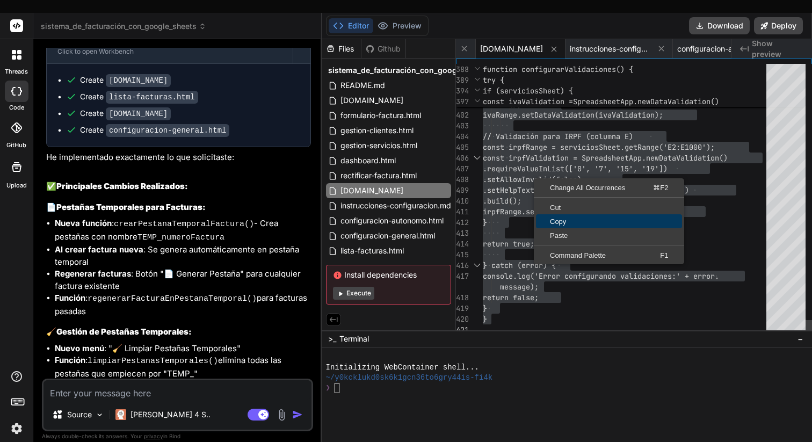
click at [567, 218] on span "Copy" at bounding box center [609, 221] width 146 height 7
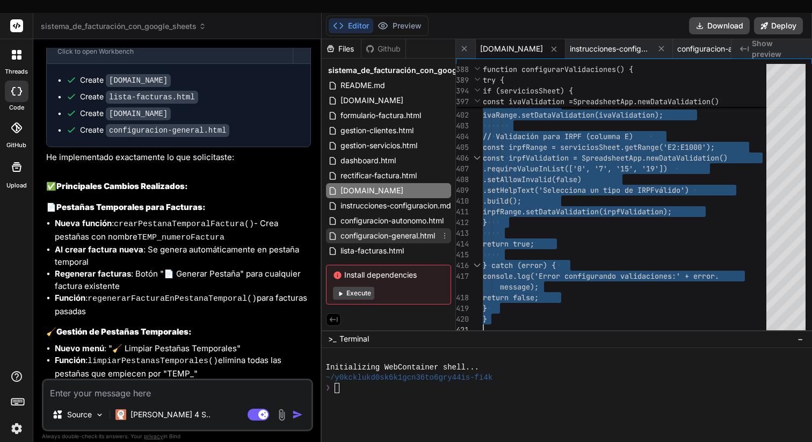
click at [396, 229] on span "configuracion-general.html" at bounding box center [388, 235] width 97 height 13
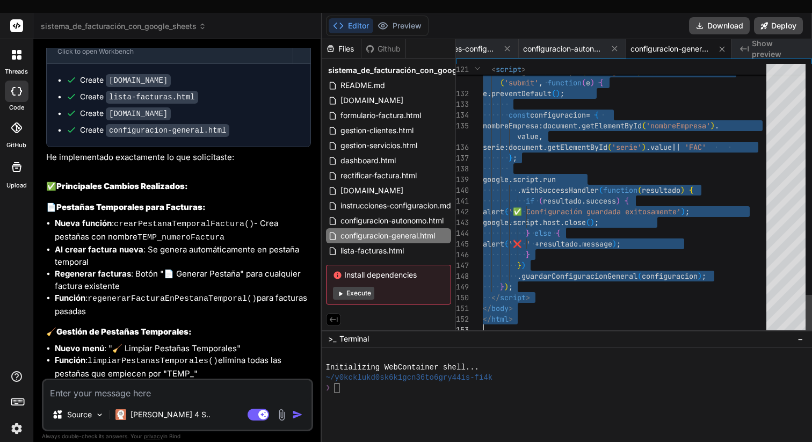
drag, startPoint x: 484, startPoint y: 54, endPoint x: 561, endPoint y: 426, distance: 379.6
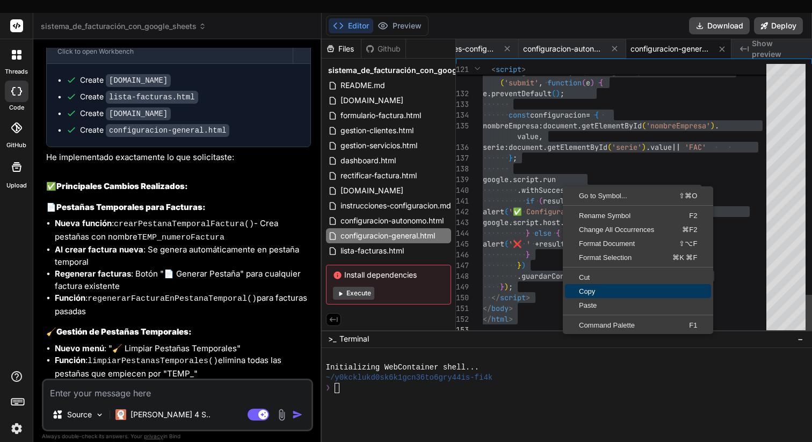
click at [598, 288] on span "Copy" at bounding box center [638, 291] width 146 height 7
